Goal: Task Accomplishment & Management: Use online tool/utility

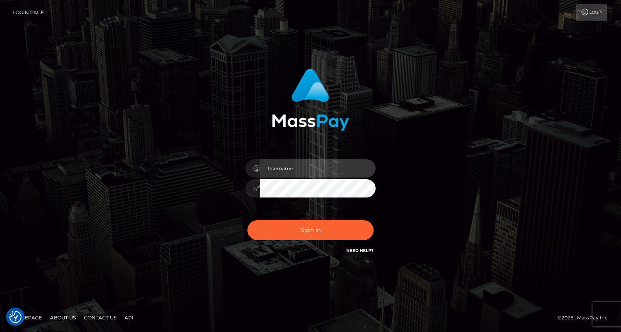
click at [308, 171] on input "text" at bounding box center [318, 169] width 116 height 18
type input "oli.fanvue"
click at [308, 171] on input "text" at bounding box center [318, 169] width 116 height 18
type input "oli.fanvue"
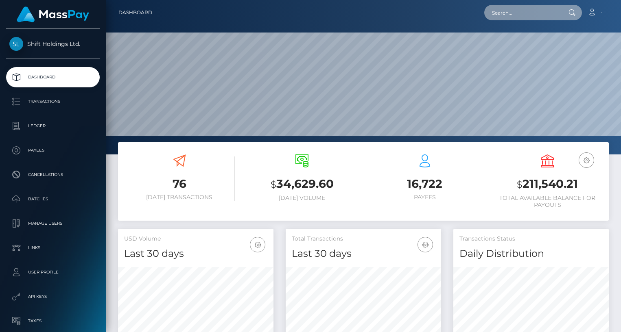
click at [517, 20] on input "text" at bounding box center [522, 12] width 77 height 15
paste input "chrystalstephen12.cs@gmail.com"
click at [517, 14] on input "chrystalstephen12.cs@gmail.com" at bounding box center [522, 12] width 77 height 15
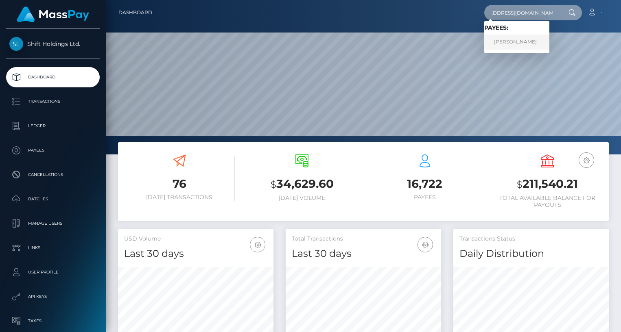
type input "chrystalstephen12cs@gmail.com"
click at [525, 43] on link "Chrystal Hewitt-Stephen" at bounding box center [516, 42] width 65 height 15
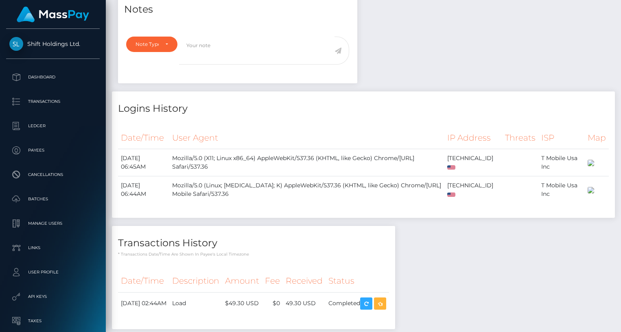
scroll to position [490, 0]
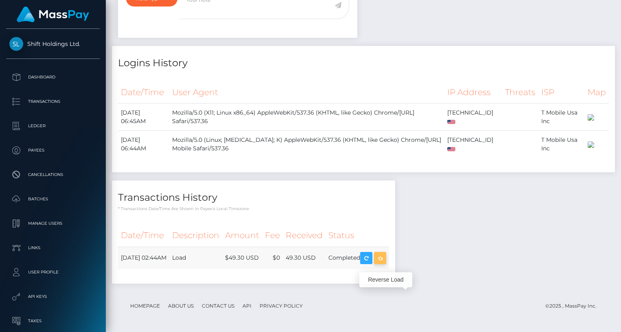
click at [385, 257] on icon "button" at bounding box center [380, 259] width 10 height 10
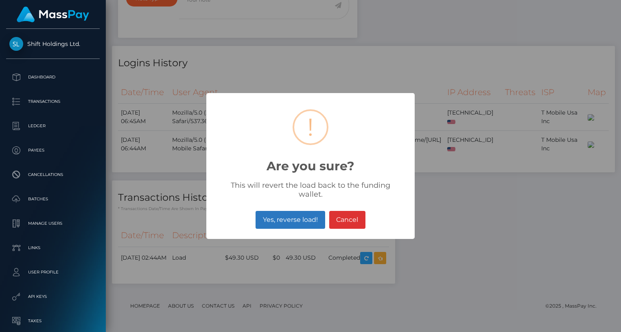
click at [310, 213] on button "Yes, reverse load!" at bounding box center [290, 220] width 69 height 18
